Goal: Transaction & Acquisition: Purchase product/service

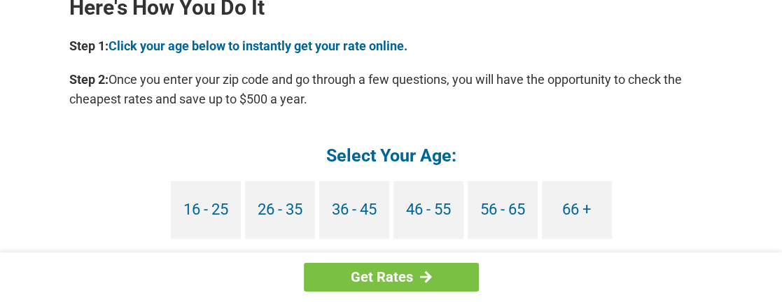
scroll to position [1313, 0]
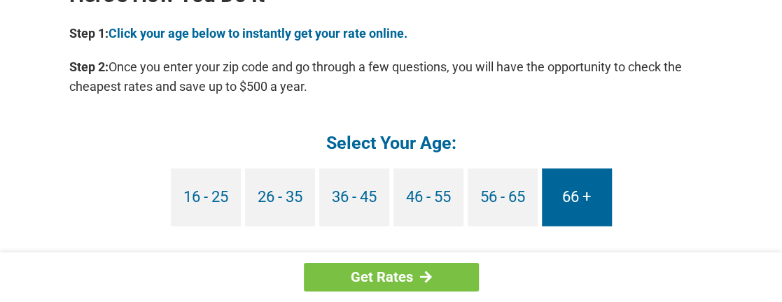
click at [581, 197] on link "66 +" at bounding box center [577, 198] width 70 height 58
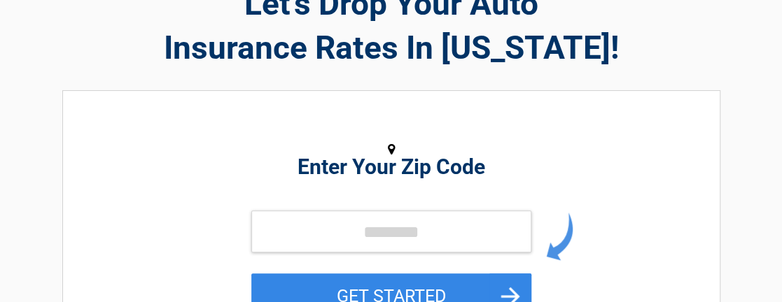
scroll to position [112, 0]
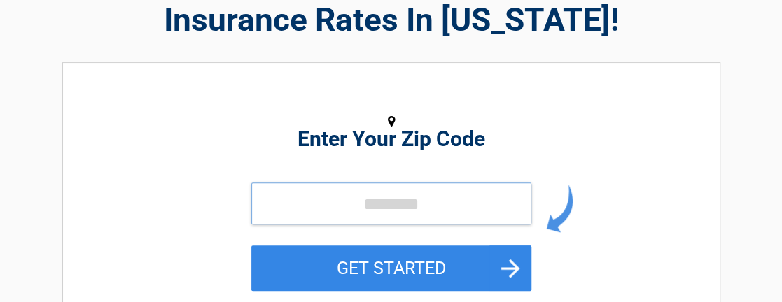
click at [269, 205] on input "tel" at bounding box center [391, 204] width 280 height 42
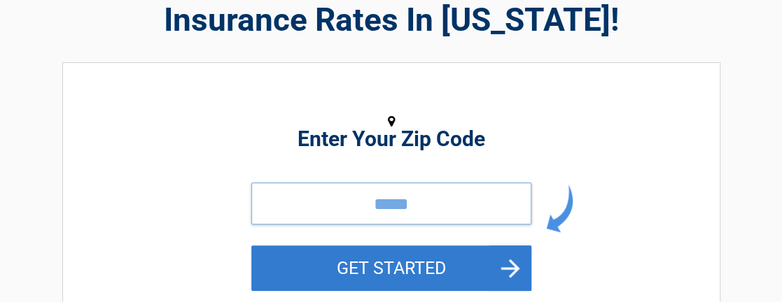
type input "*****"
click at [381, 267] on button "GET STARTED" at bounding box center [391, 268] width 280 height 45
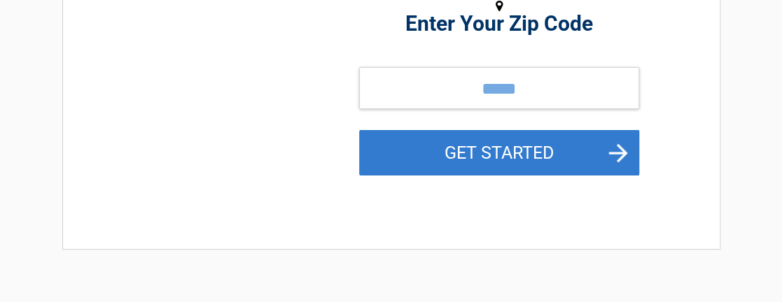
scroll to position [0, 0]
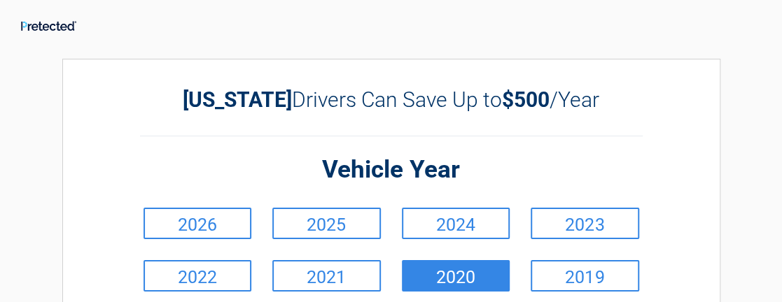
click at [453, 279] on link "2020" at bounding box center [456, 275] width 108 height 31
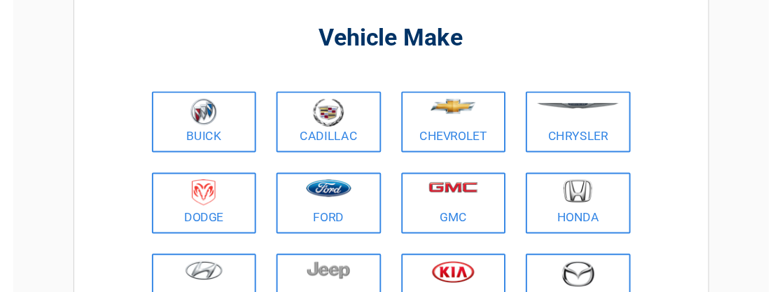
scroll to position [112, 0]
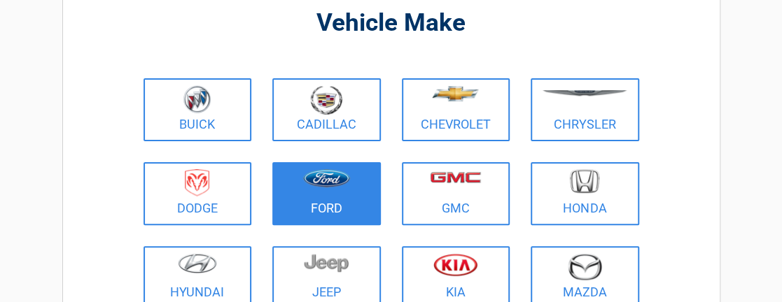
click at [326, 185] on img at bounding box center [326, 178] width 47 height 18
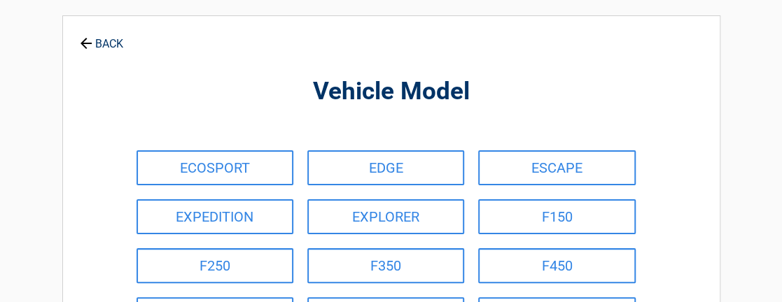
scroll to position [0, 0]
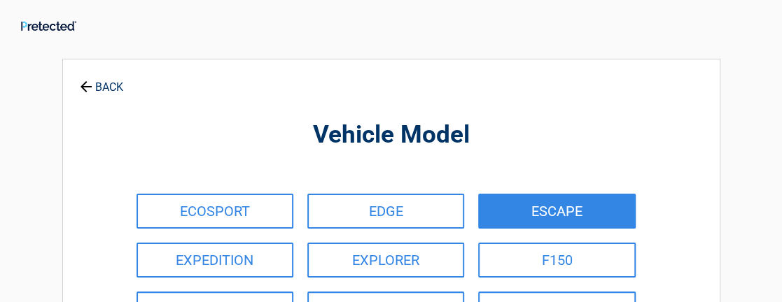
click at [510, 209] on link "ESCAPE" at bounding box center [556, 211] width 157 height 35
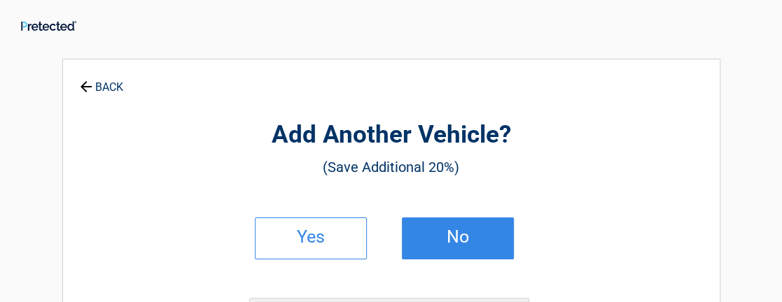
click at [457, 240] on h2 "No" at bounding box center [457, 237] width 83 height 10
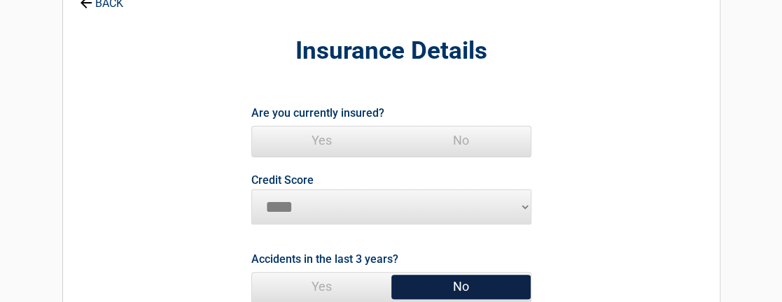
scroll to position [112, 0]
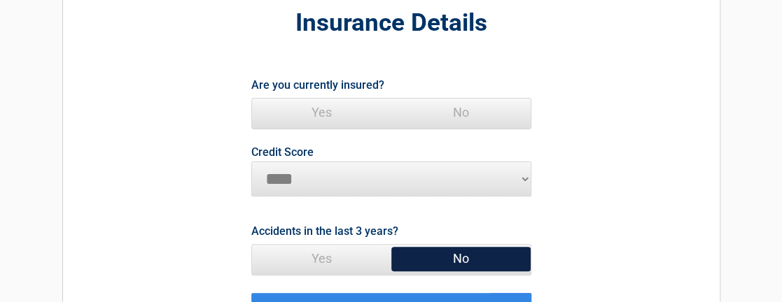
click at [479, 251] on span "No" at bounding box center [460, 259] width 139 height 28
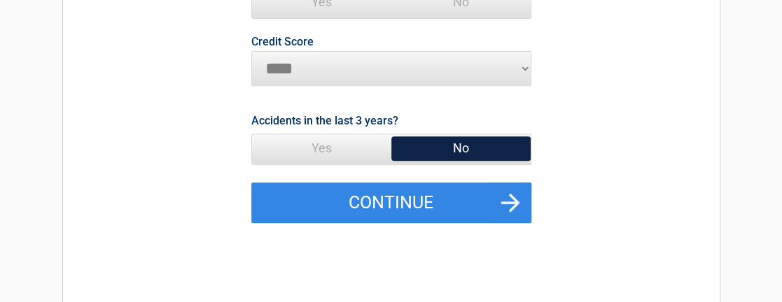
scroll to position [224, 0]
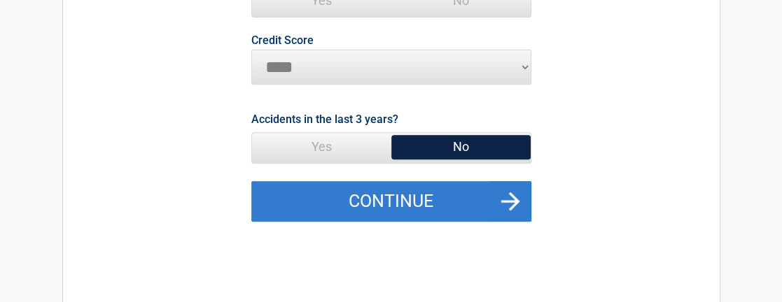
click at [409, 197] on button "Continue" at bounding box center [391, 201] width 280 height 41
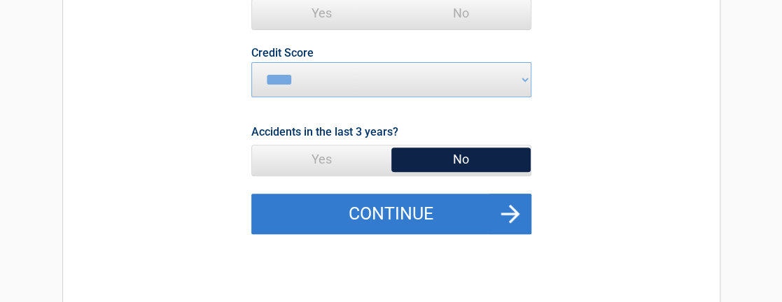
click at [417, 218] on button "Continue" at bounding box center [391, 214] width 280 height 41
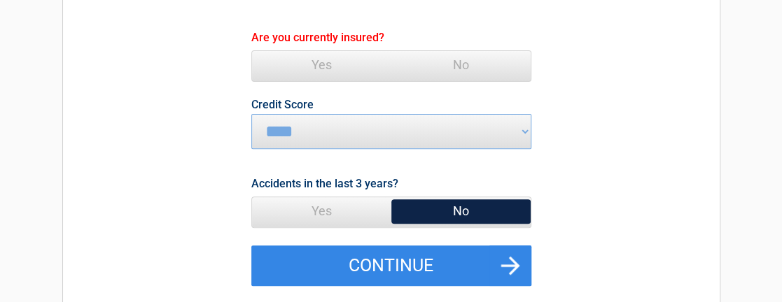
scroll to position [155, 0]
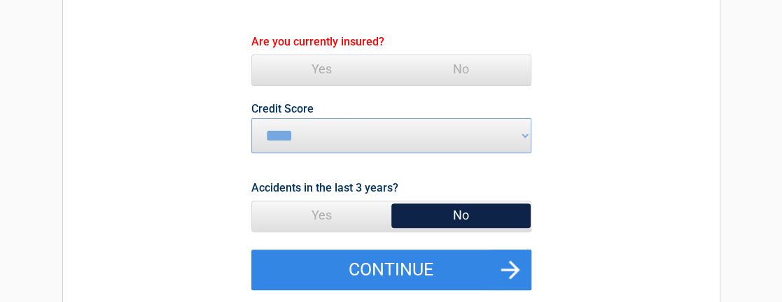
click at [321, 66] on span "Yes" at bounding box center [321, 69] width 139 height 28
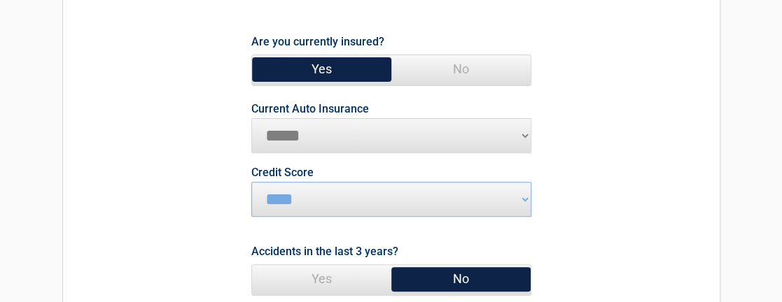
click at [525, 130] on select "**********" at bounding box center [391, 135] width 280 height 35
click at [289, 133] on select "**********" at bounding box center [391, 135] width 280 height 35
click at [520, 196] on select "********* **** ******* ****" at bounding box center [391, 199] width 280 height 35
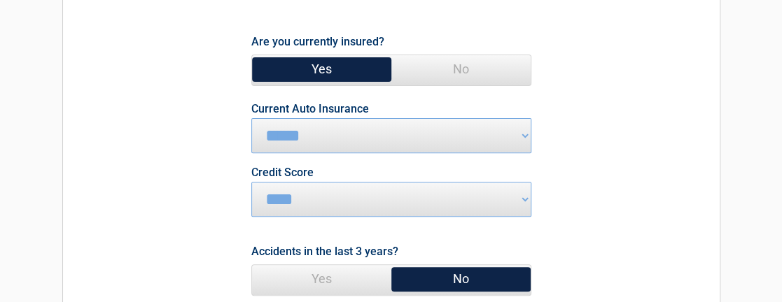
click at [520, 196] on select "********* **** ******* ****" at bounding box center [391, 199] width 280 height 35
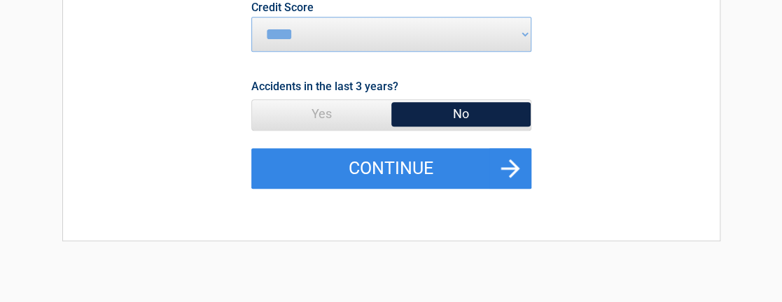
scroll to position [323, 0]
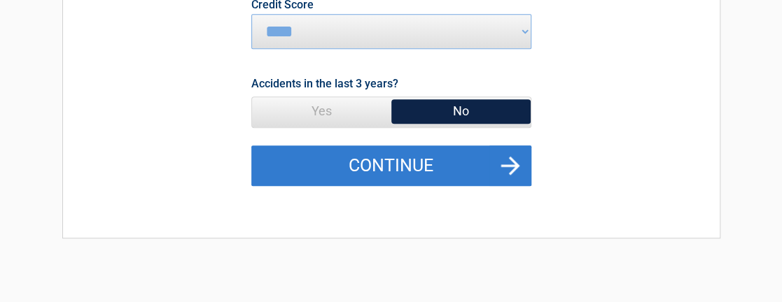
click at [416, 171] on button "Continue" at bounding box center [391, 166] width 280 height 41
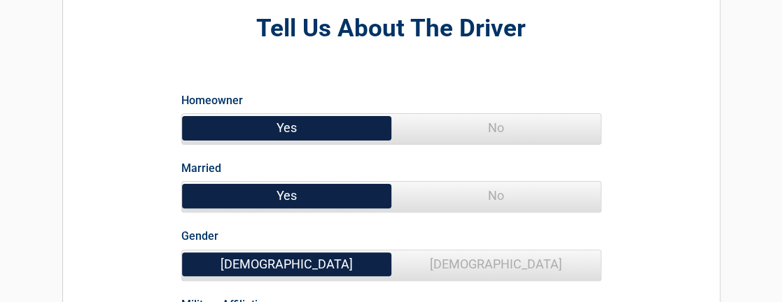
scroll to position [112, 0]
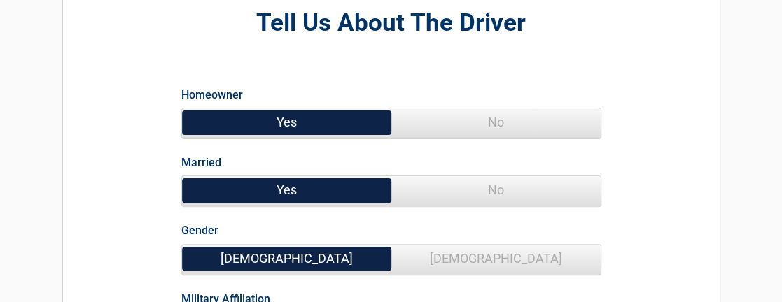
click at [484, 185] on span "No" at bounding box center [495, 190] width 209 height 28
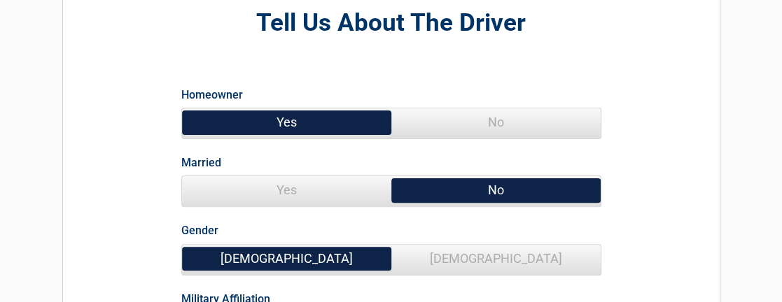
click at [484, 185] on span "No" at bounding box center [495, 190] width 209 height 28
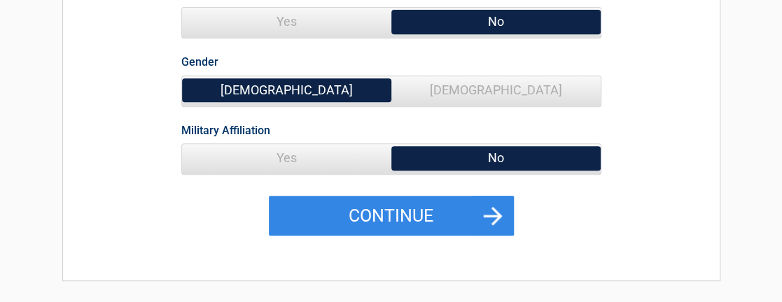
scroll to position [291, 0]
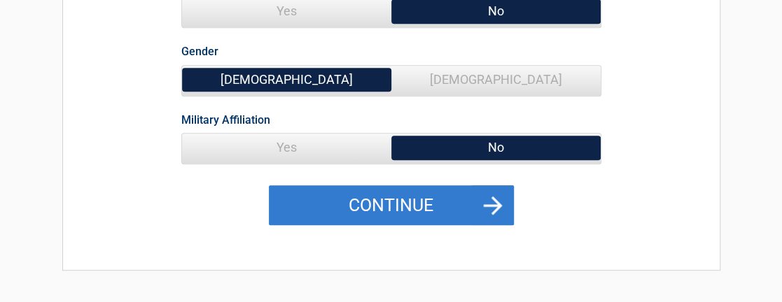
click at [444, 196] on button "Continue" at bounding box center [391, 205] width 245 height 41
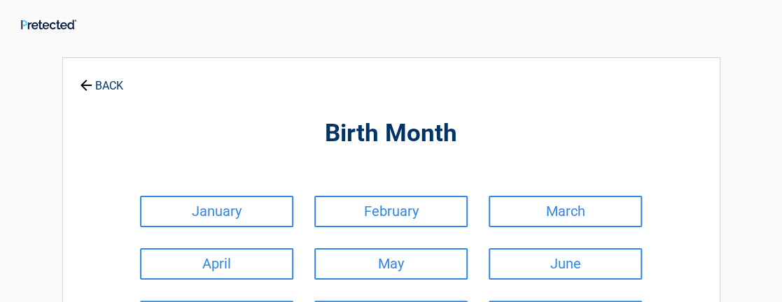
scroll to position [0, 0]
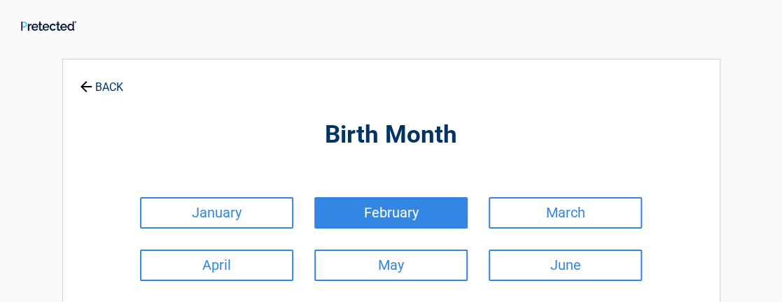
click at [440, 213] on link "February" at bounding box center [390, 212] width 153 height 31
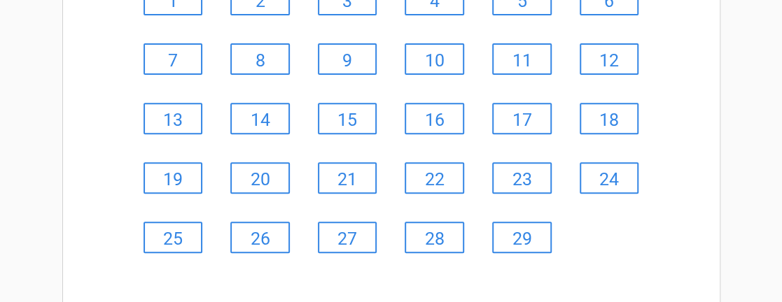
scroll to position [224, 0]
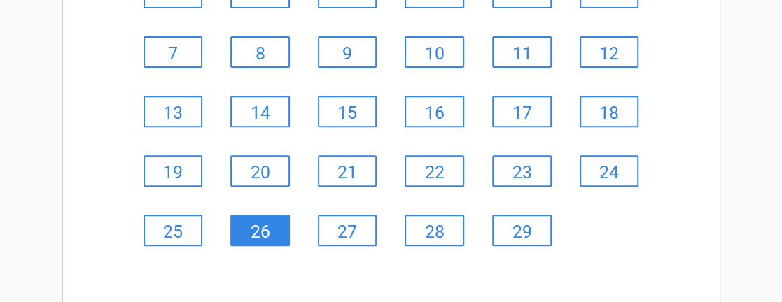
click at [253, 237] on link "26" at bounding box center [259, 230] width 59 height 31
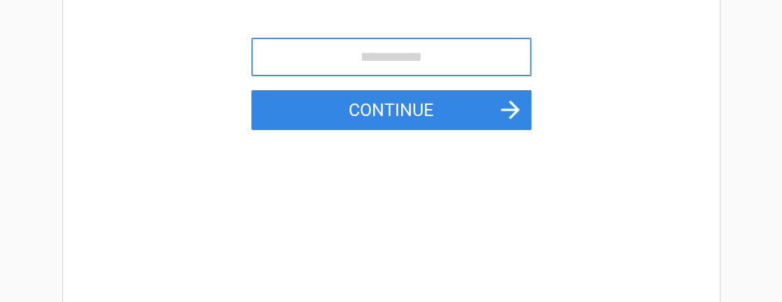
scroll to position [0, 0]
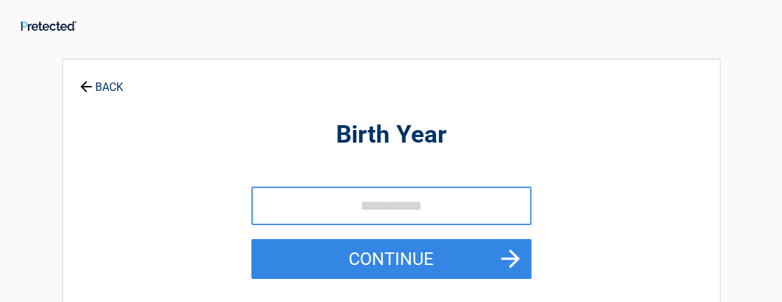
click at [258, 202] on input "tel" at bounding box center [391, 206] width 280 height 38
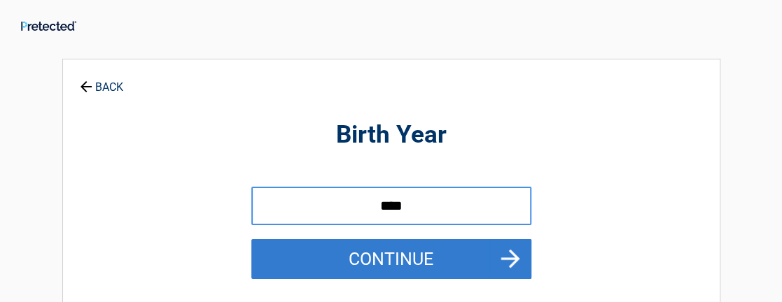
type input "****"
click at [448, 262] on button "Continue" at bounding box center [391, 259] width 280 height 41
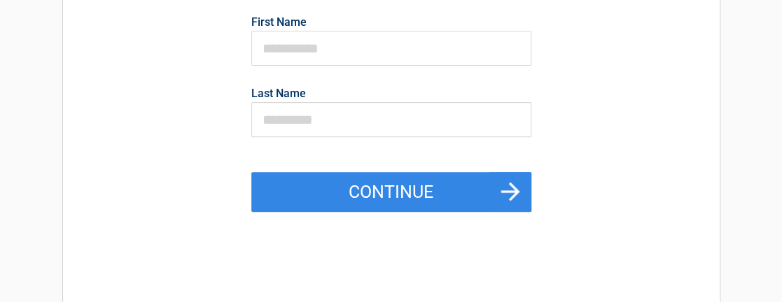
scroll to position [191, 0]
